Goal: Task Accomplishment & Management: Use online tool/utility

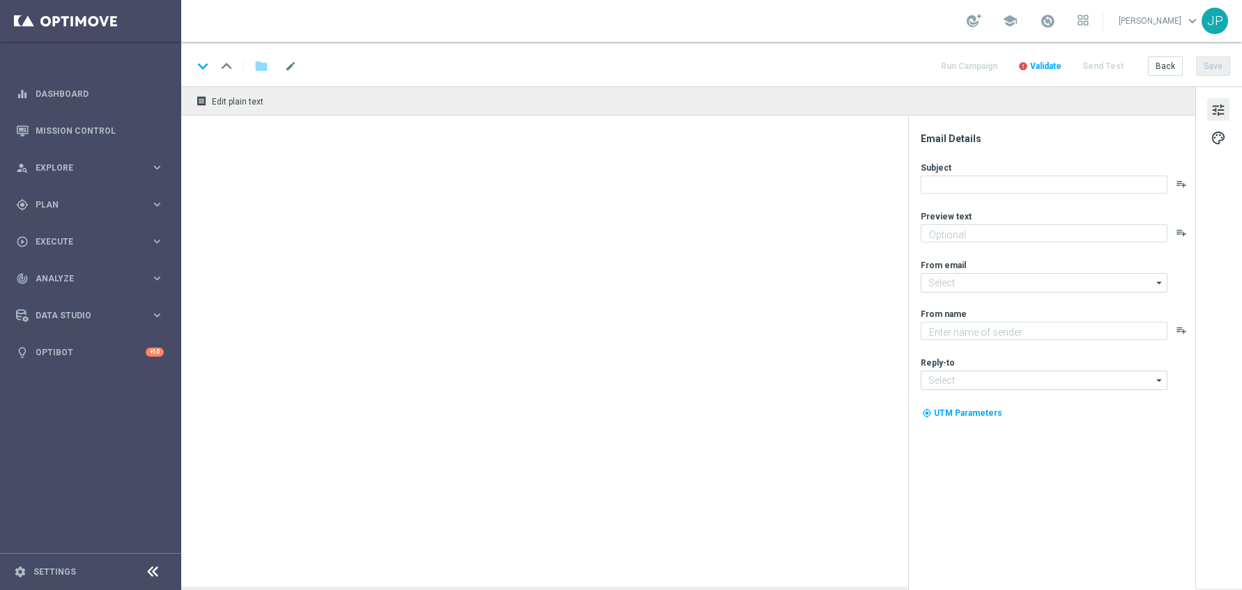
type textarea "Aproveite um R$100 por nossa conta!"
type textarea "Lottoland"
type input "[EMAIL_ADDRESS][DOMAIN_NAME]"
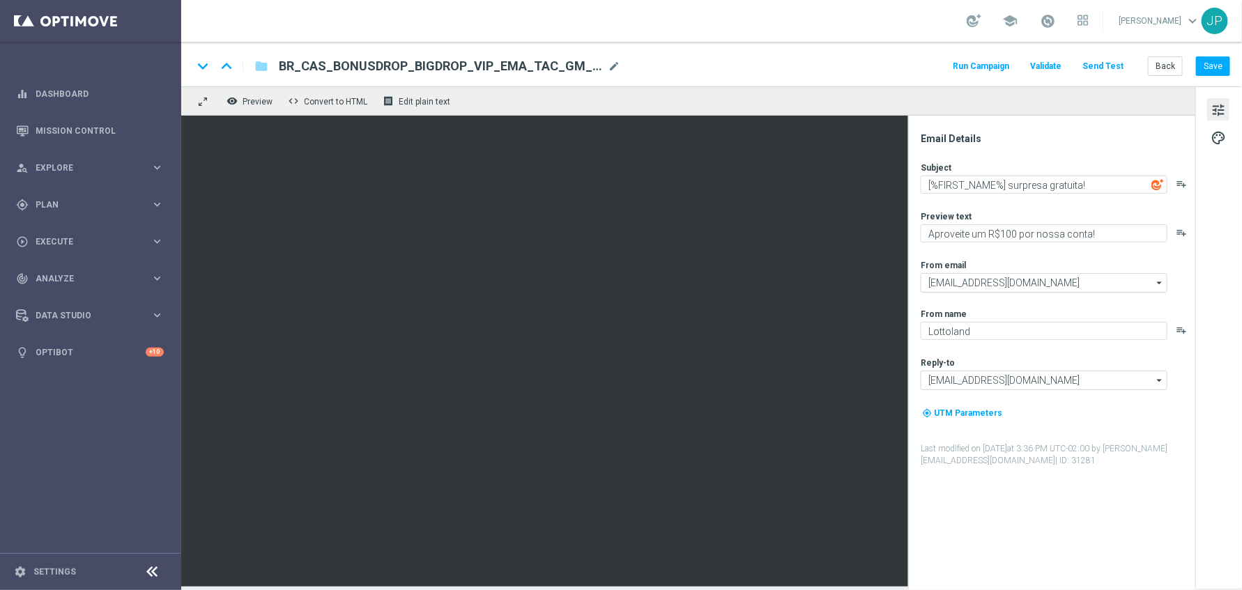
click at [1183, 375] on div "contato@lottoland.bet.br contato@lottoland.bet.br arrow_drop_down Show Selected…" at bounding box center [1057, 380] width 273 height 18
click at [1143, 376] on input "contato@lottoland.bet.br" at bounding box center [1044, 381] width 247 height 20
click at [1085, 463] on label "Last modified on 3 Oct 2025 at 3:36 PM UTC-02:00 by aliz.rozsahegyi@lottoland.c…" at bounding box center [1057, 455] width 273 height 24
click at [1083, 387] on input "contato@lottoland.bet.br" at bounding box center [1044, 381] width 247 height 20
click at [1053, 521] on div "Email Details Subject [%FIRST_NAME%] surpresa gratuita! playlist_add Preview te…" at bounding box center [1055, 361] width 277 height 458
